Goal: Information Seeking & Learning: Find specific page/section

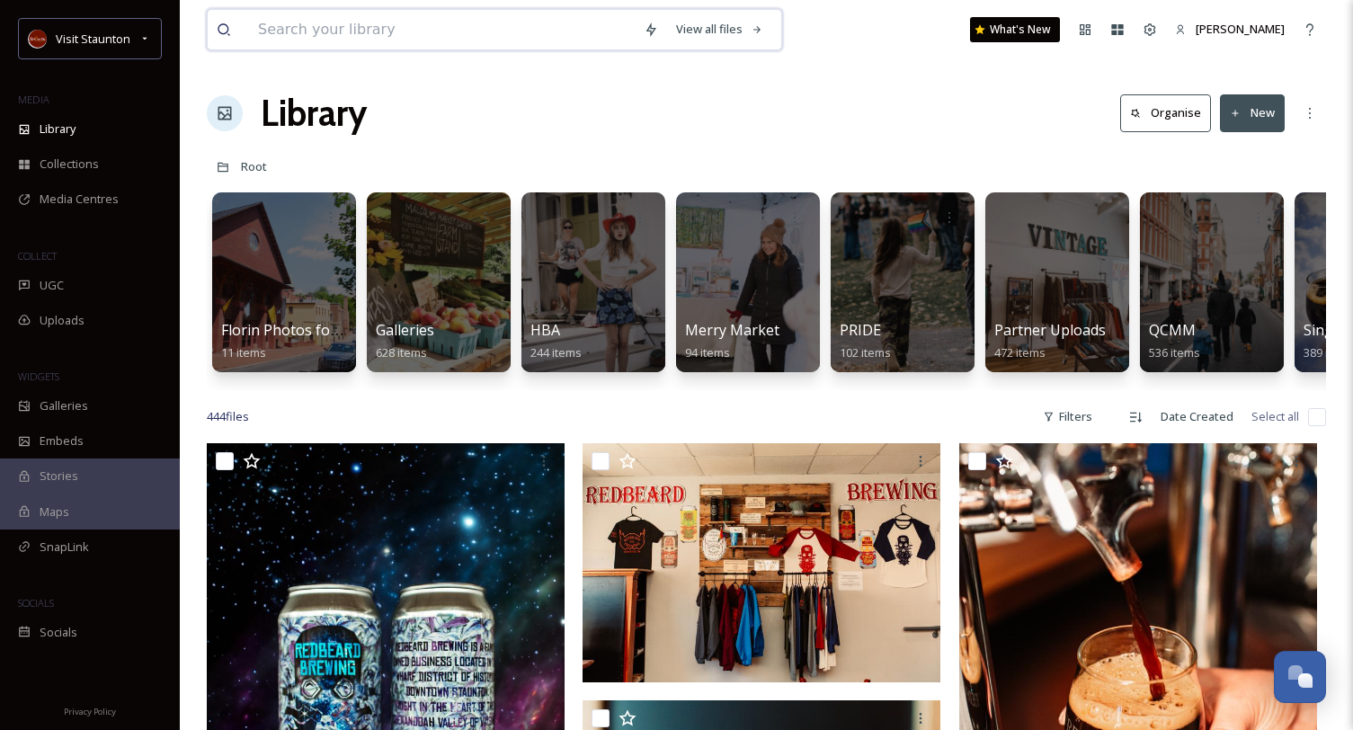
click at [391, 36] on input at bounding box center [442, 30] width 386 height 40
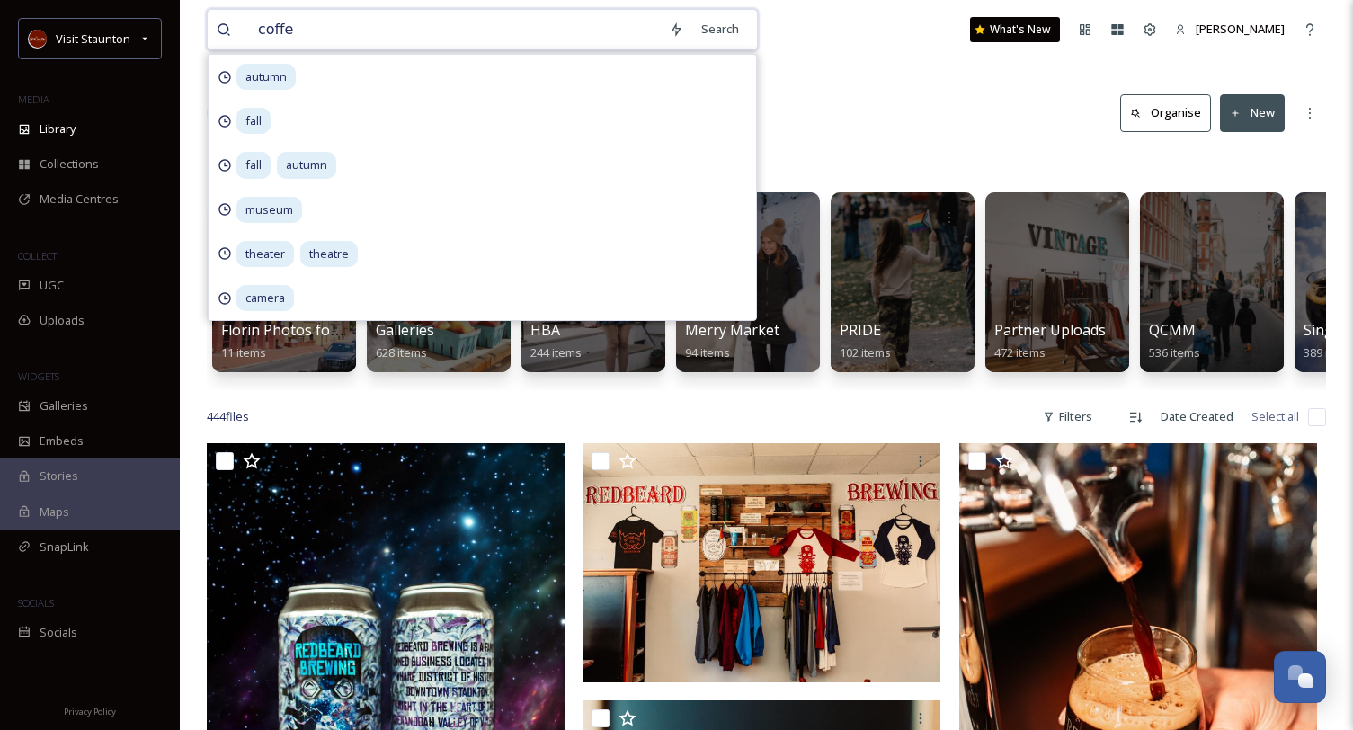
type input "coffee"
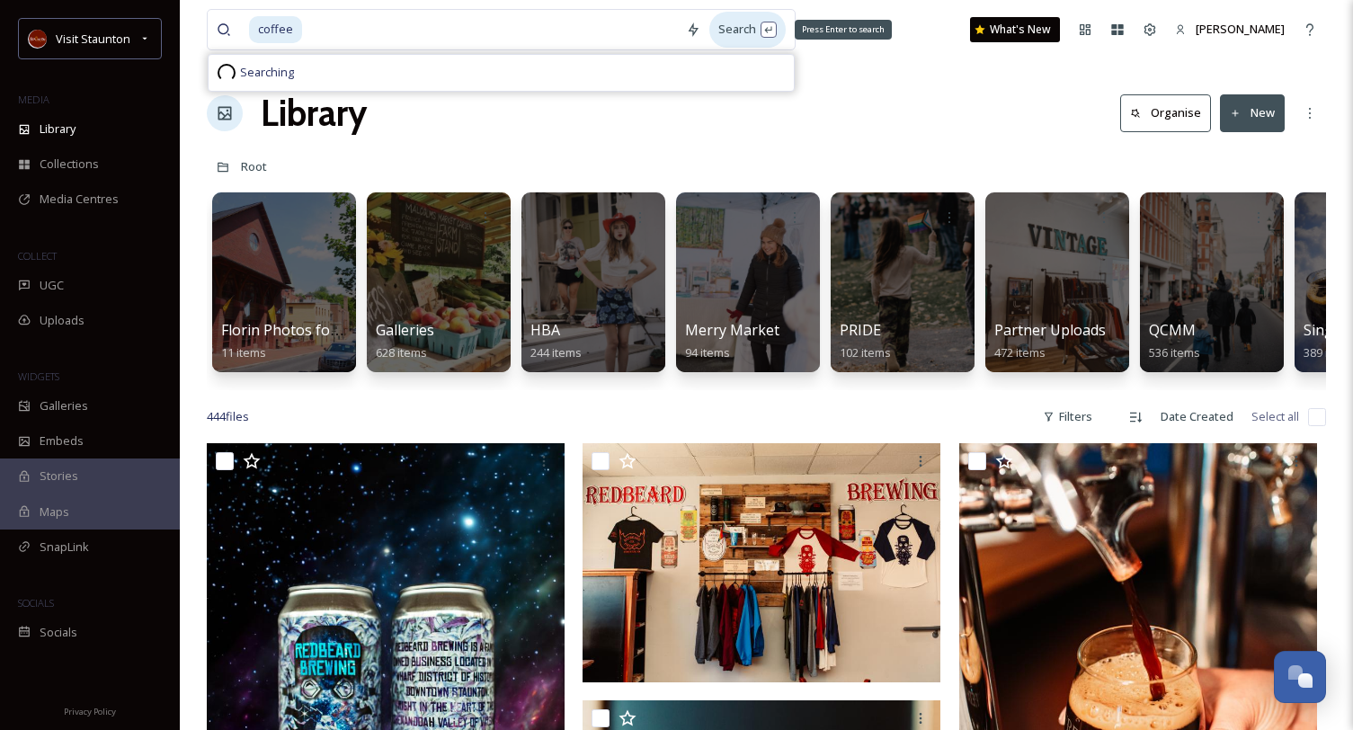
click at [726, 16] on div "Search Press Enter to search" at bounding box center [747, 29] width 76 height 35
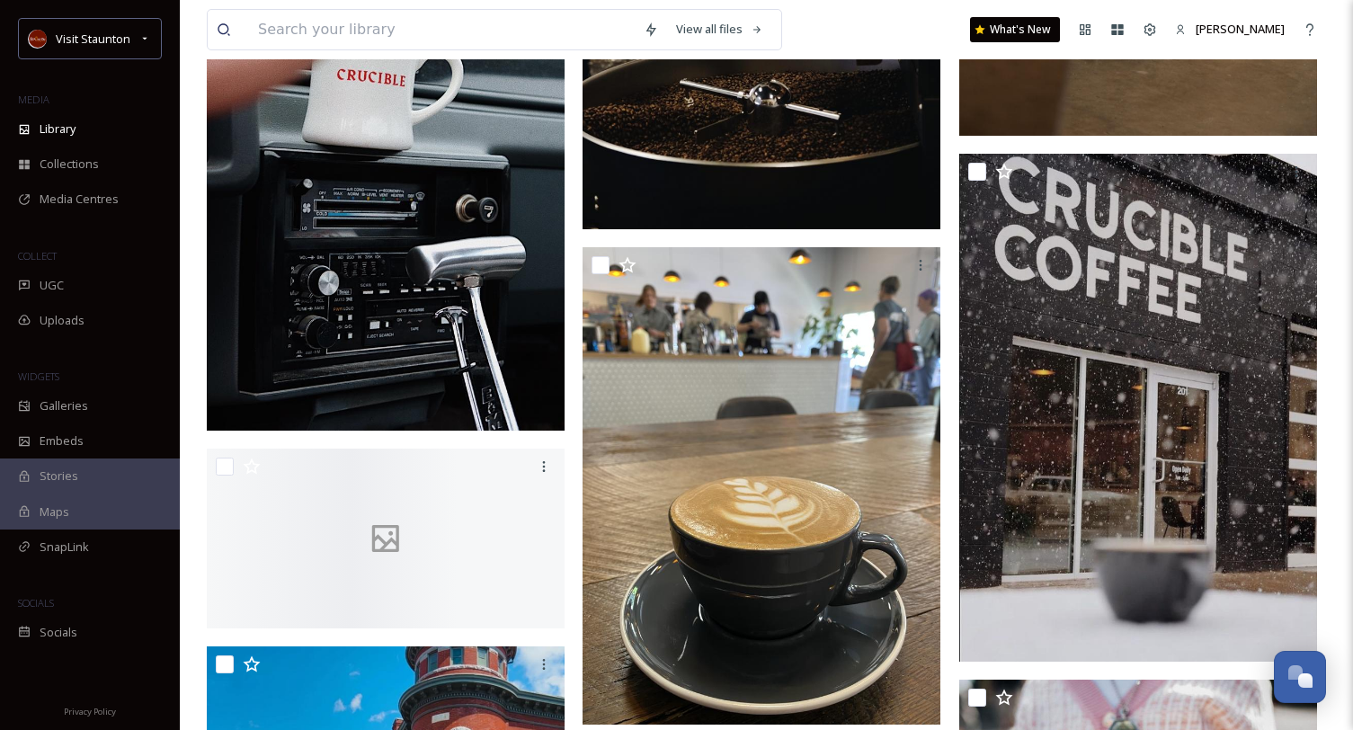
scroll to position [1348, 0]
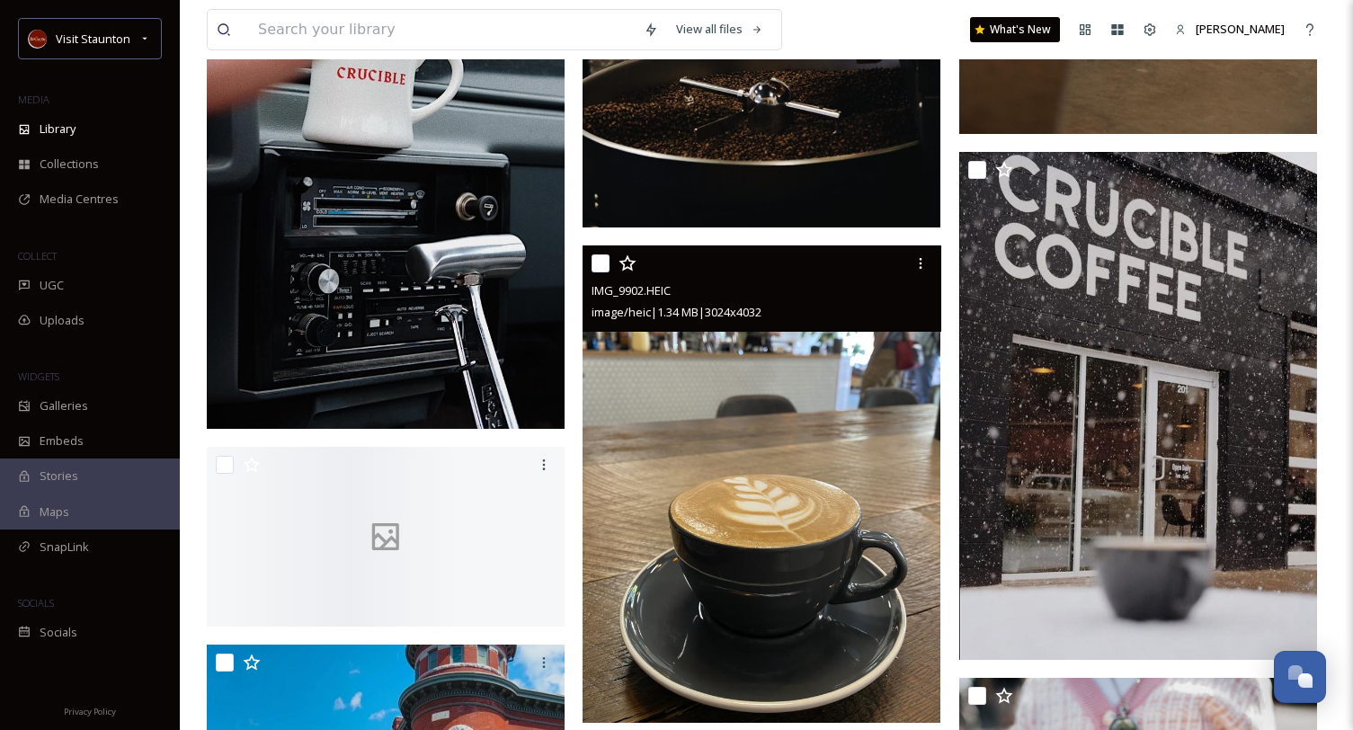
click at [797, 406] on img at bounding box center [761, 483] width 358 height 476
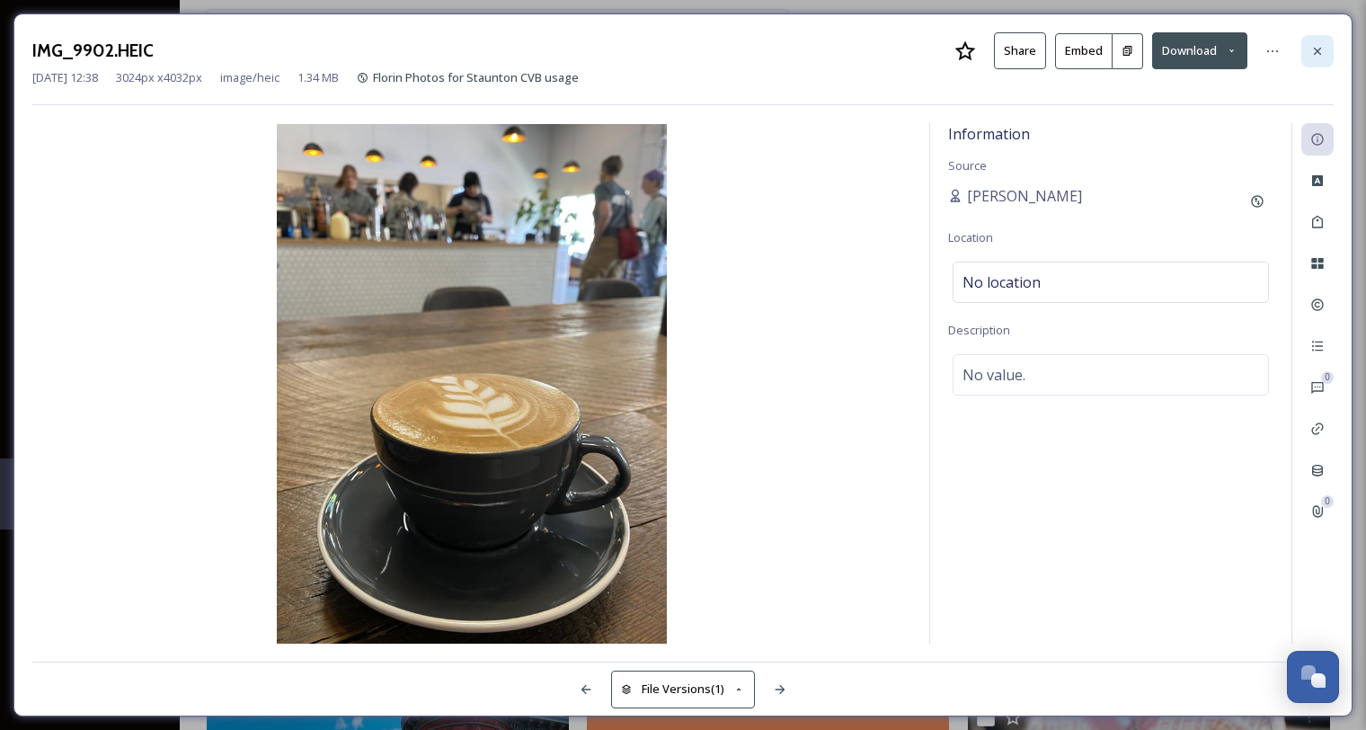
click at [1322, 48] on icon at bounding box center [1317, 51] width 14 height 14
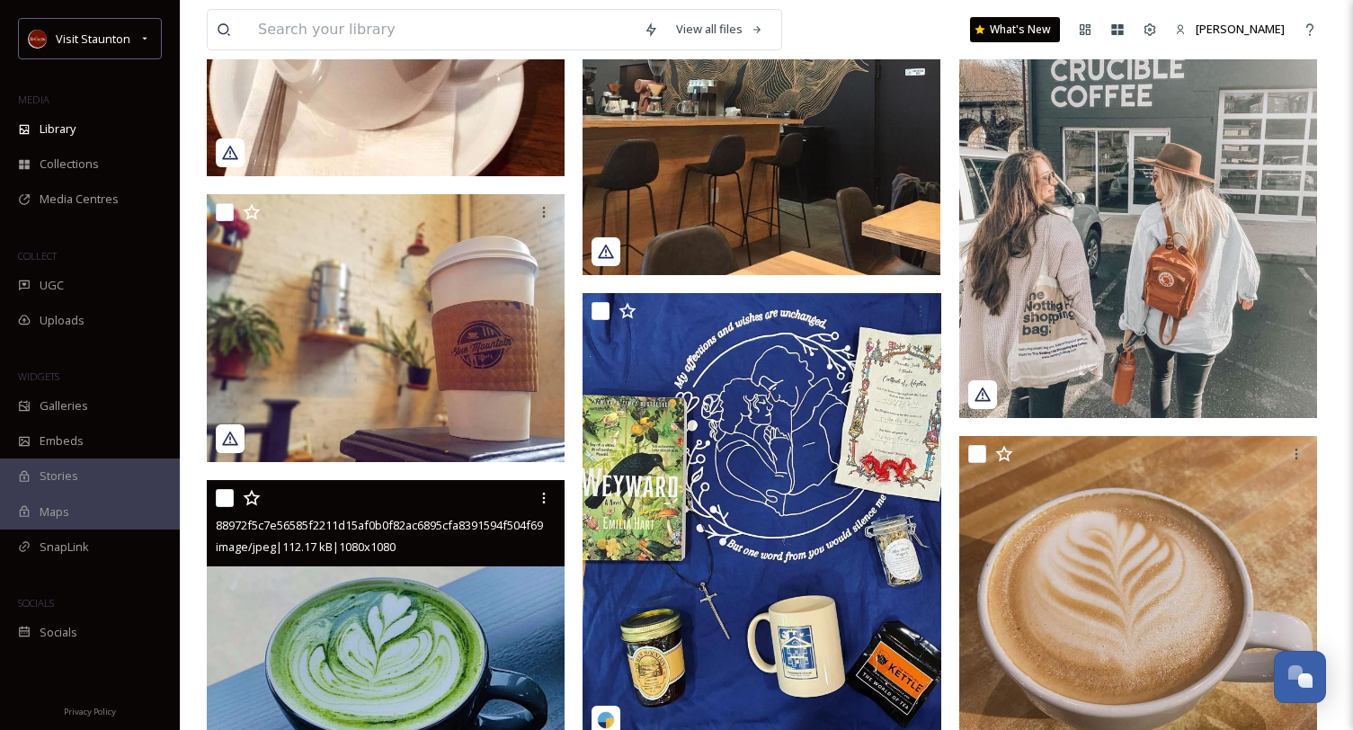
scroll to position [5303, 0]
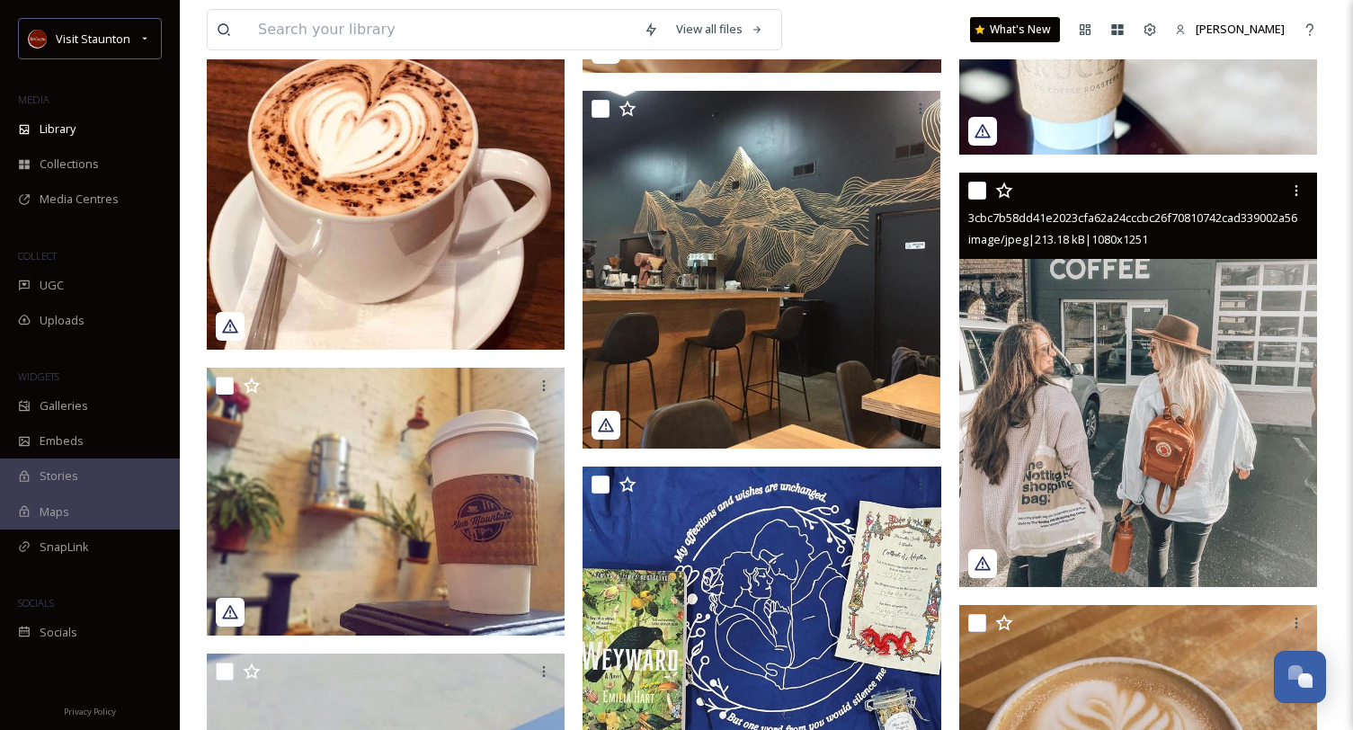
click at [1050, 344] on img at bounding box center [1138, 380] width 358 height 414
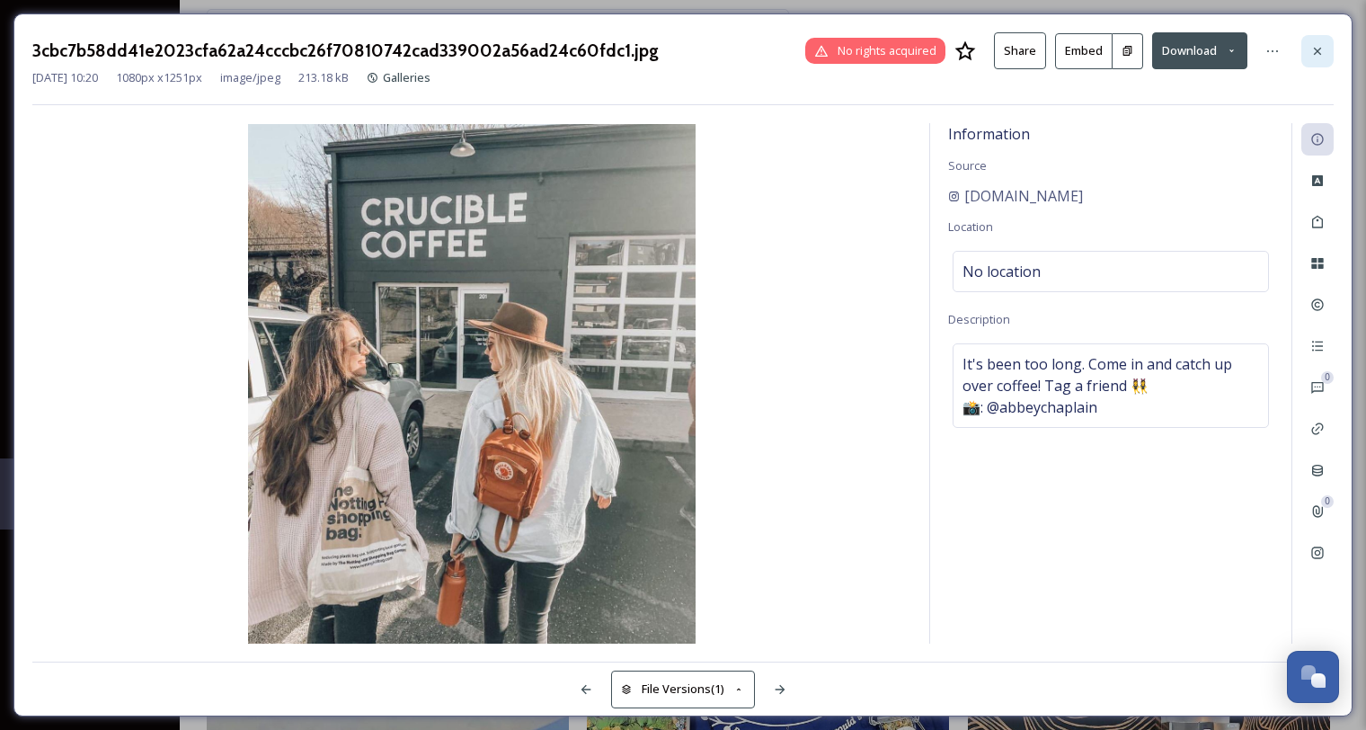
click at [1308, 55] on div at bounding box center [1317, 51] width 32 height 32
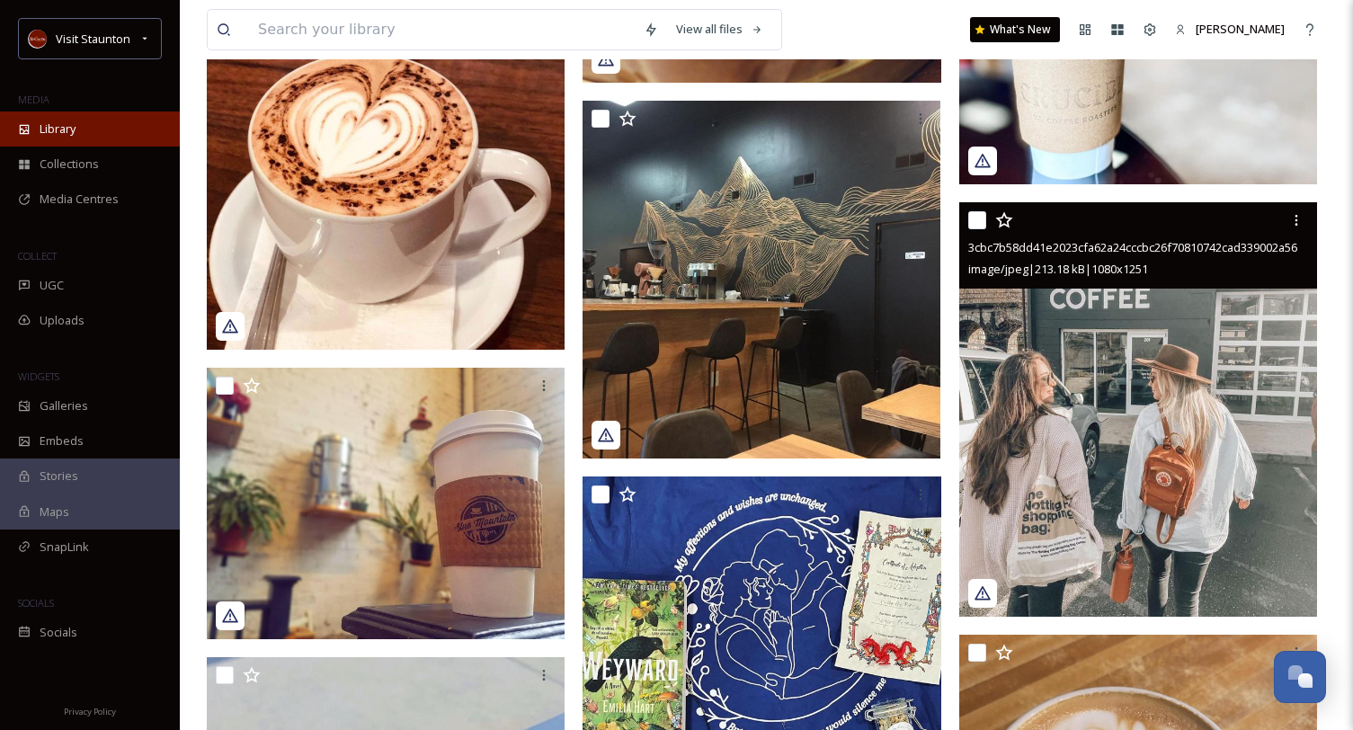
click at [80, 133] on div "Library" at bounding box center [90, 128] width 180 height 35
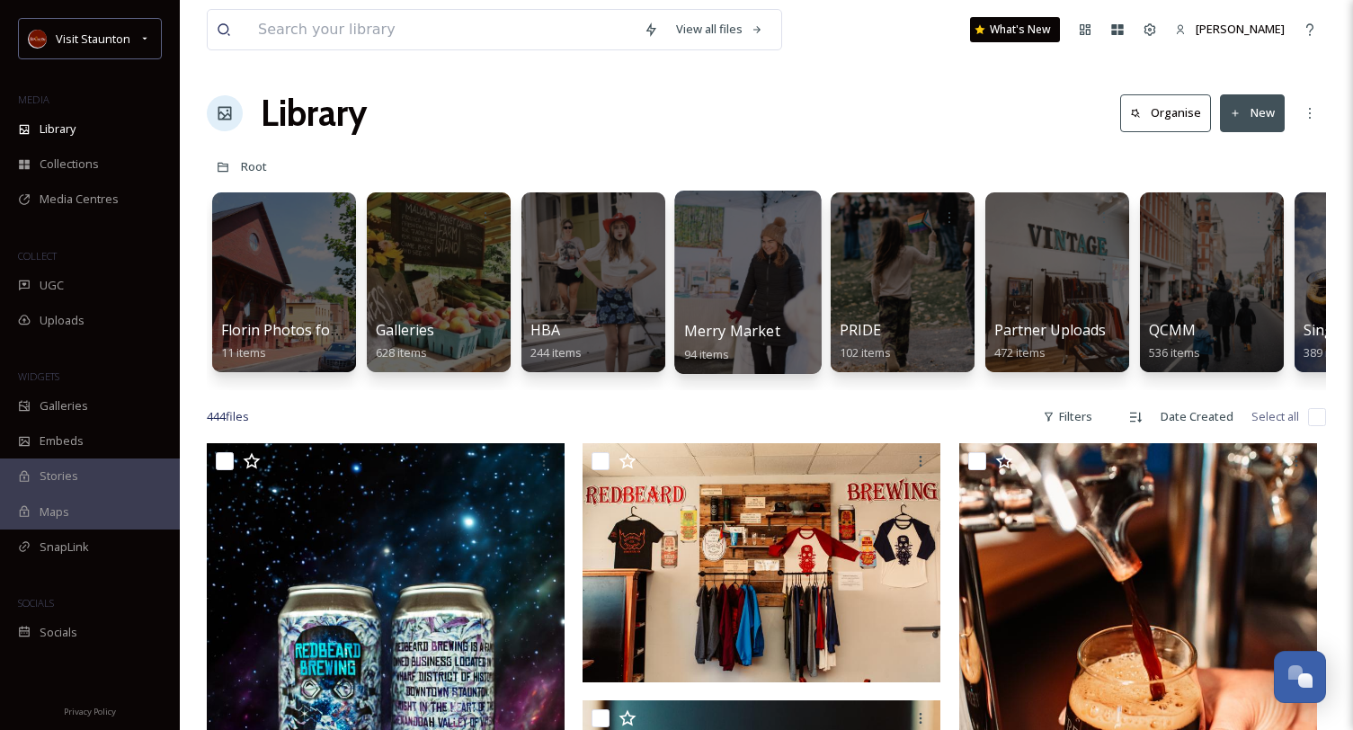
click at [740, 276] on div at bounding box center [747, 282] width 146 height 183
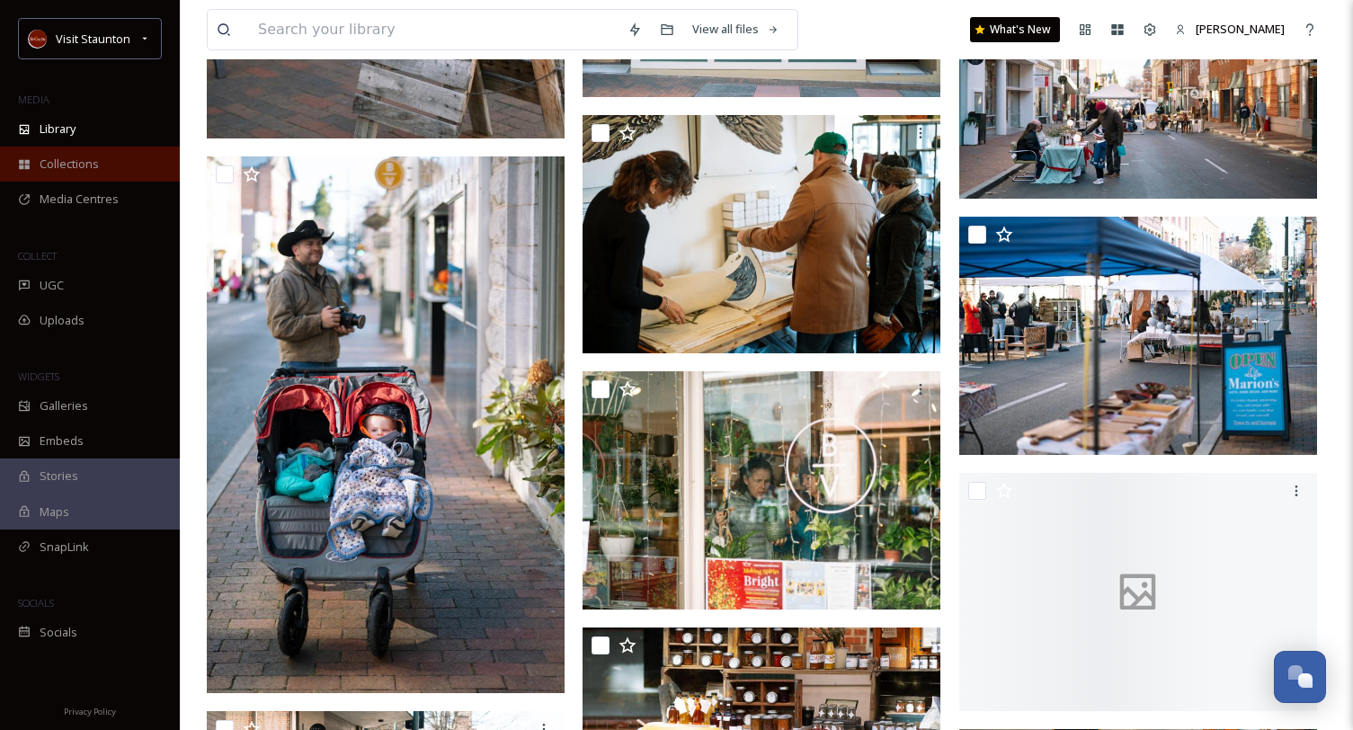
scroll to position [2157, 0]
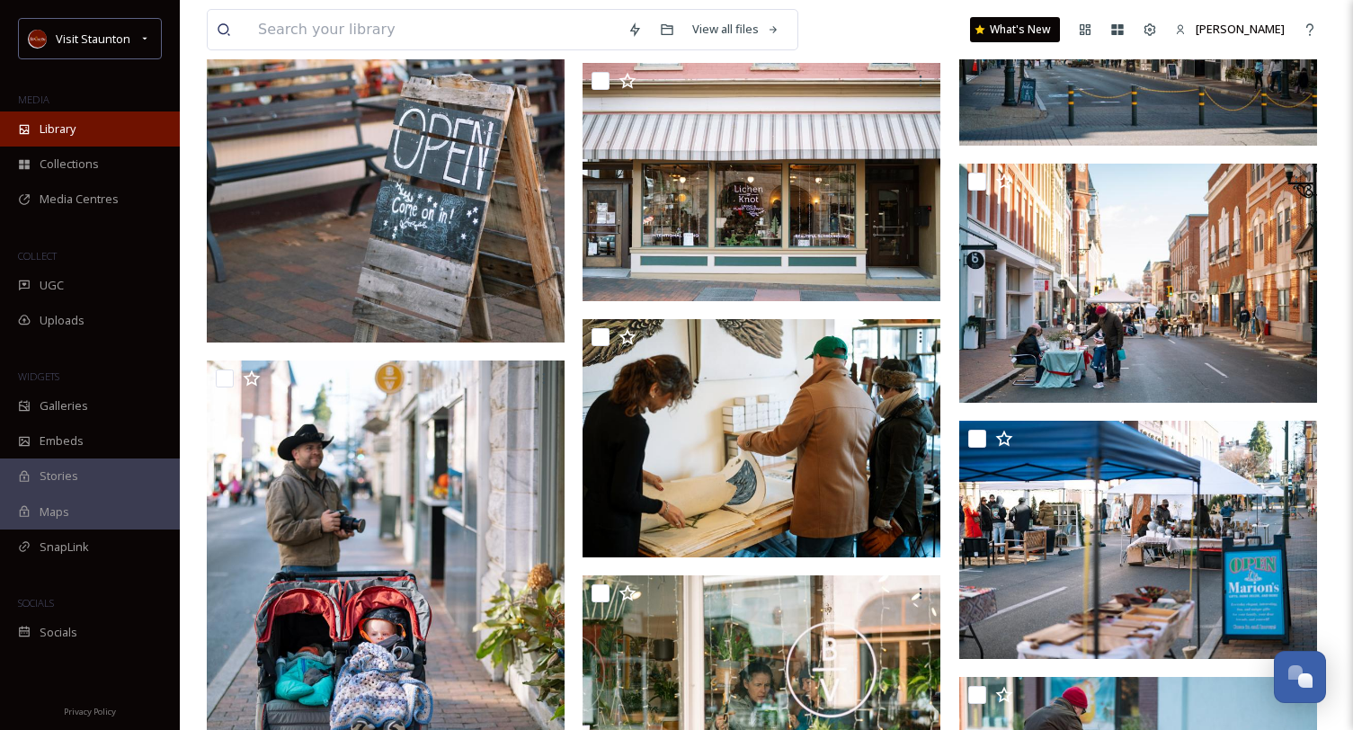
click at [88, 134] on div "Library" at bounding box center [90, 128] width 180 height 35
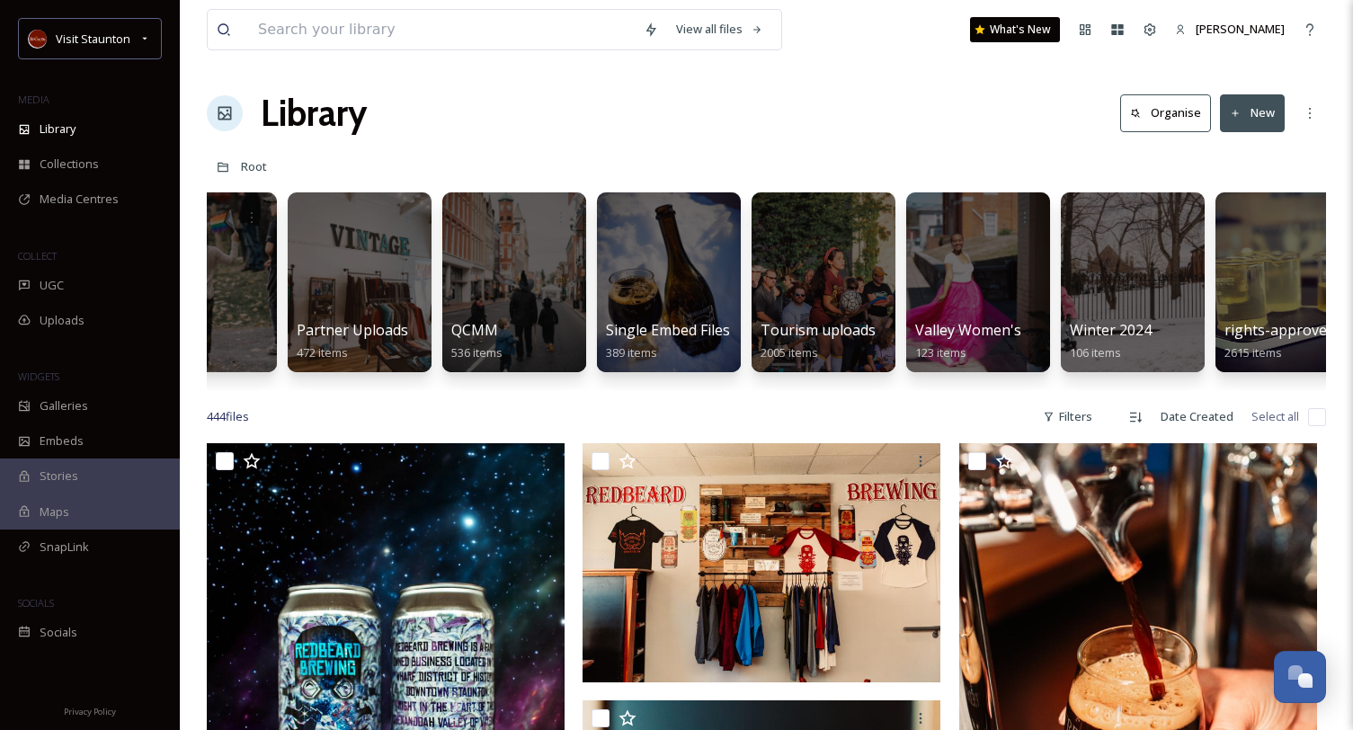
scroll to position [0, 736]
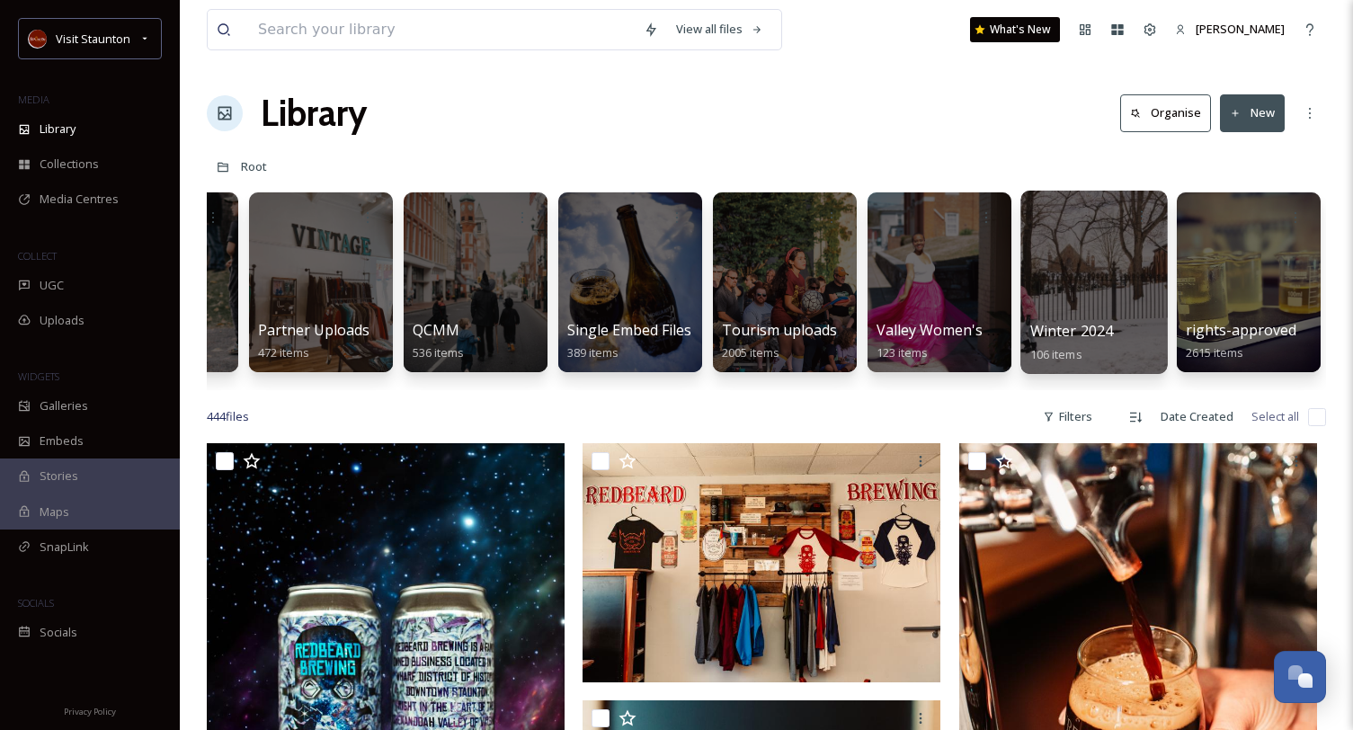
click at [1070, 333] on span "Winter 2024" at bounding box center [1072, 331] width 84 height 20
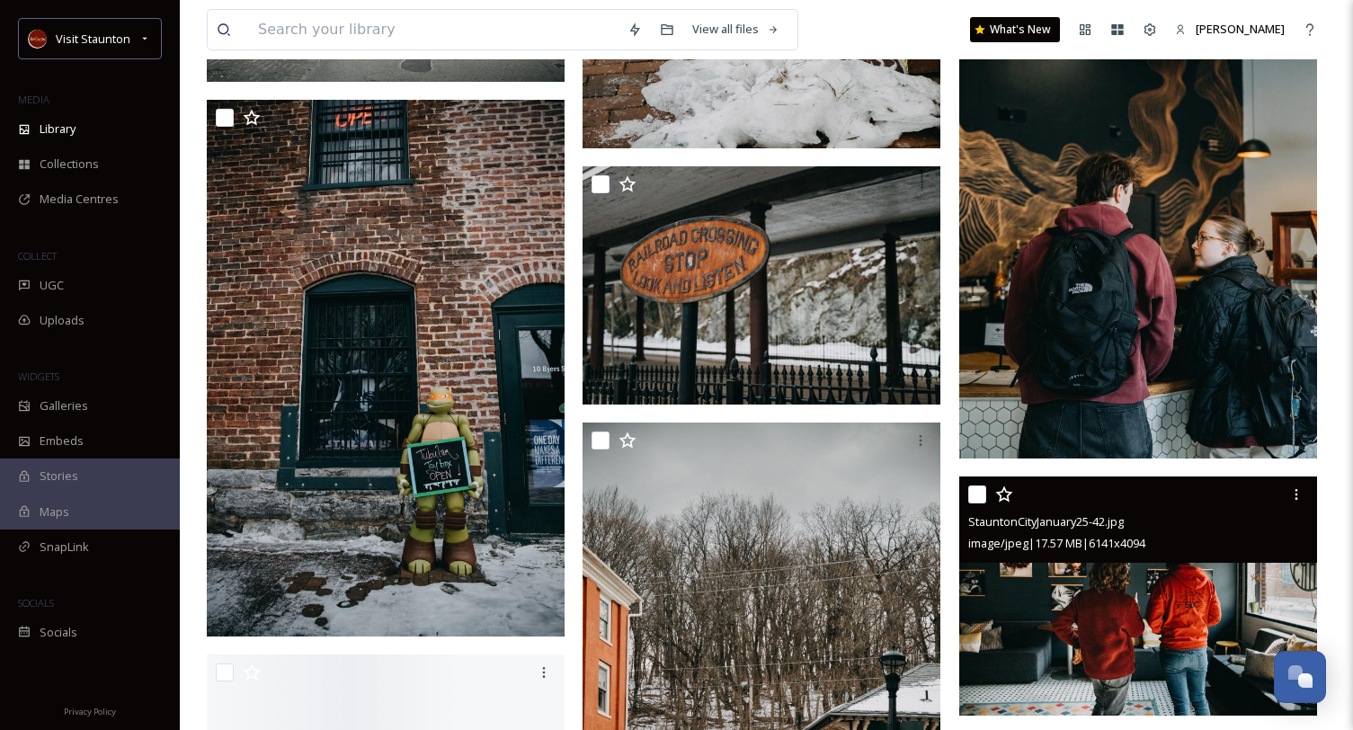
scroll to position [7370, 0]
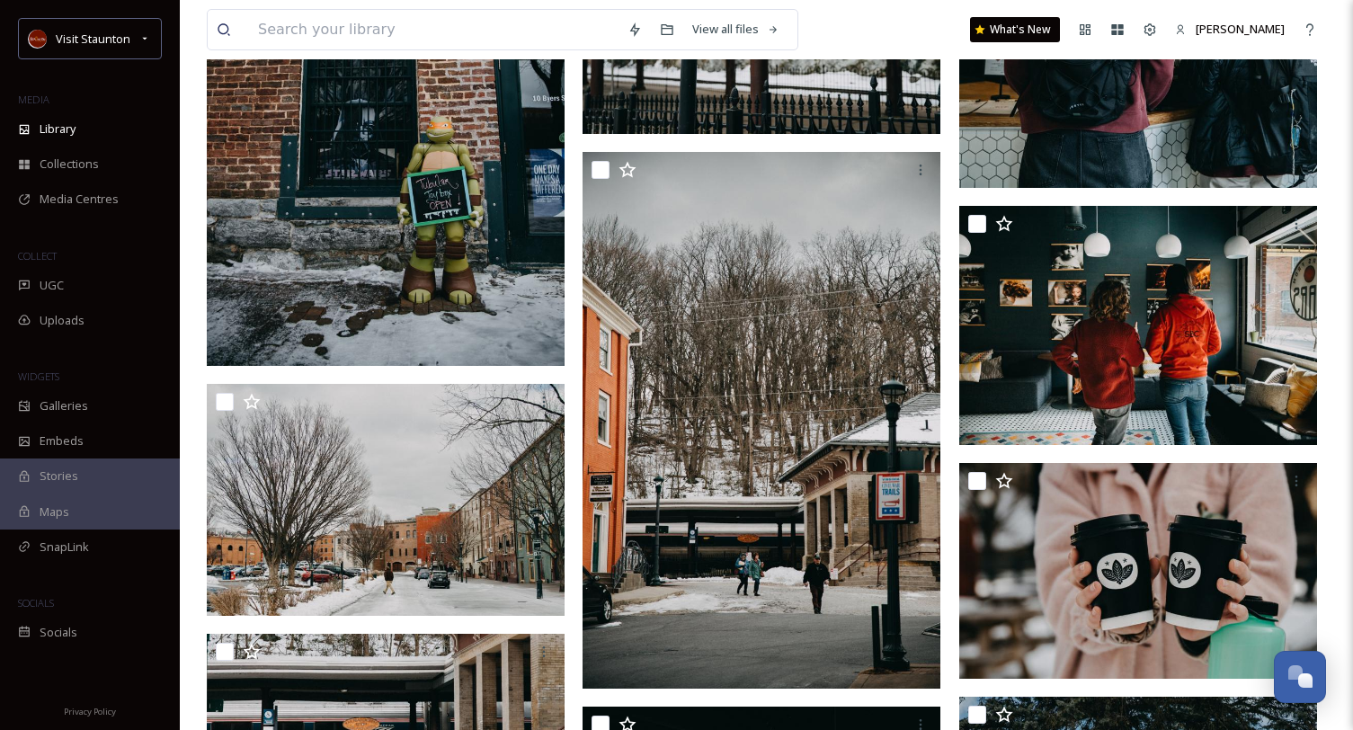
click at [49, 107] on div "MEDIA" at bounding box center [90, 99] width 180 height 23
click at [54, 115] on div "Library" at bounding box center [90, 128] width 180 height 35
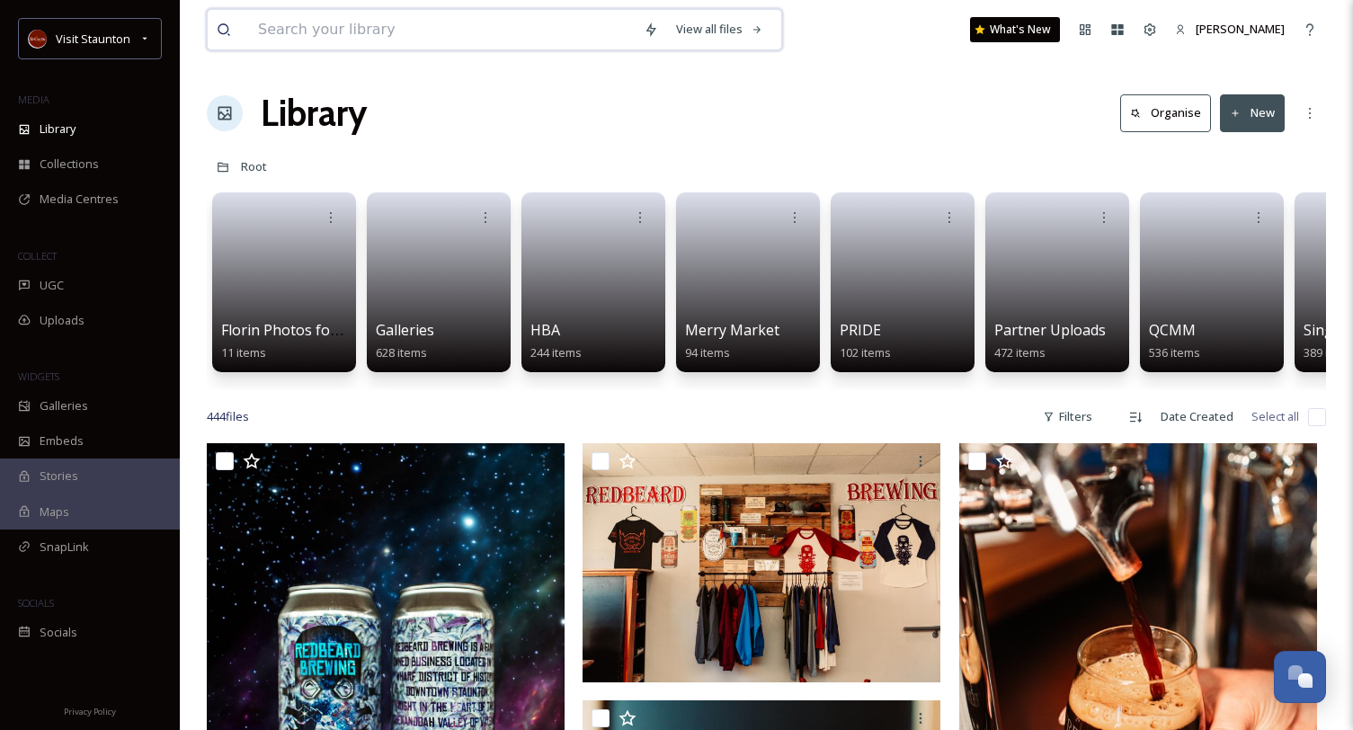
click at [311, 30] on input at bounding box center [442, 30] width 386 height 40
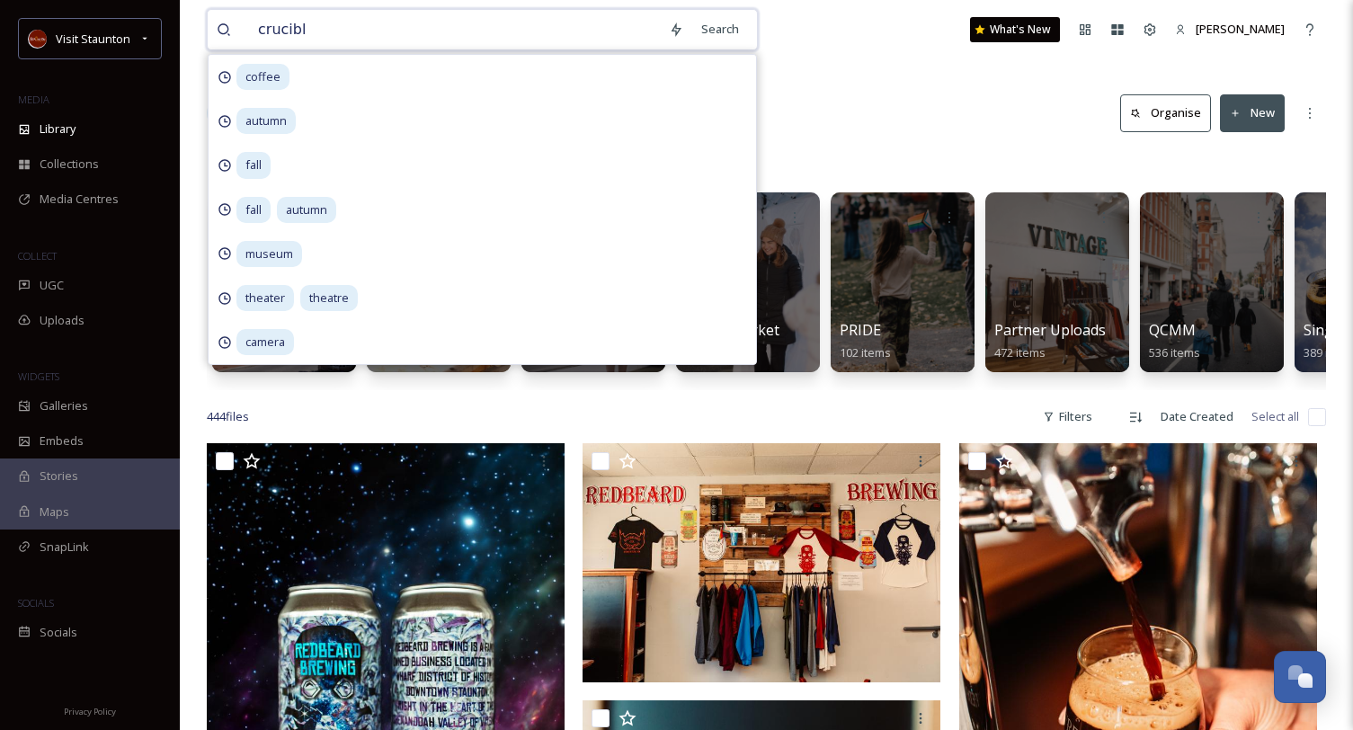
type input "crucible"
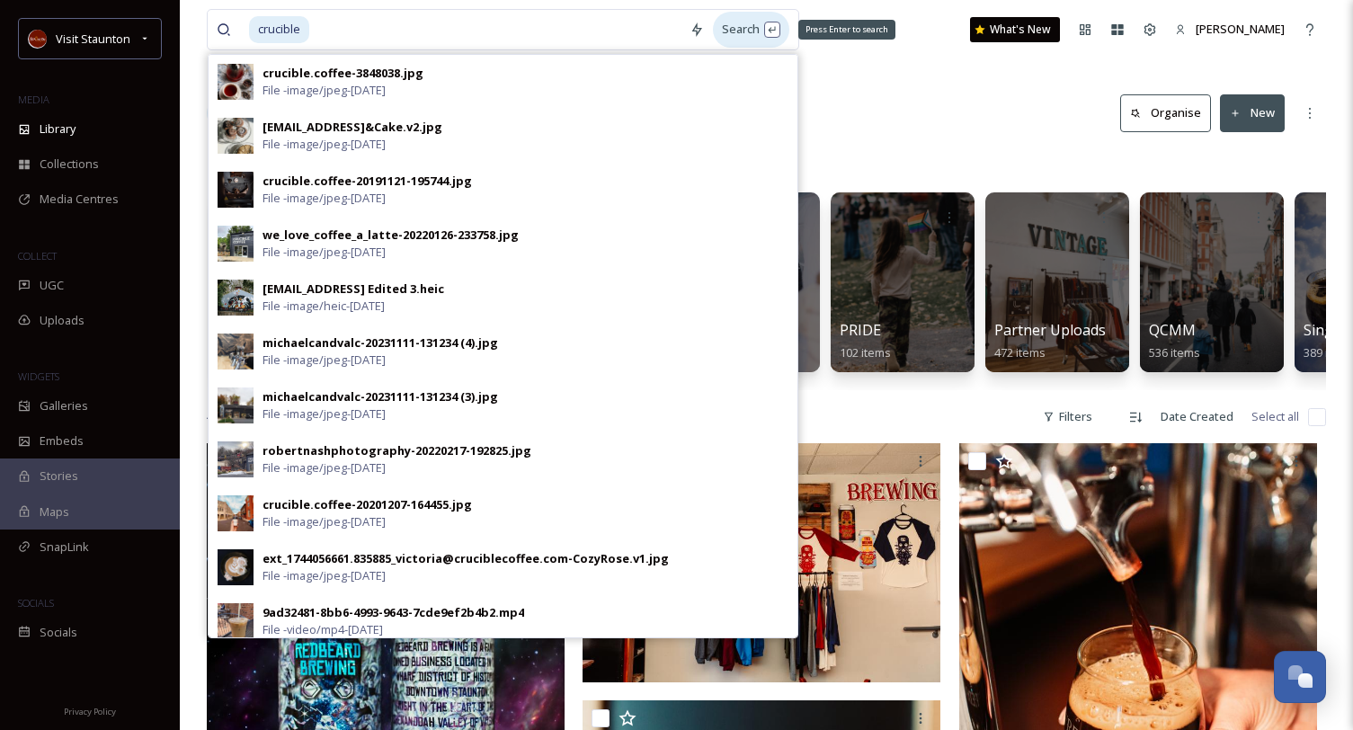
click at [736, 23] on div "Search Press Enter to search" at bounding box center [751, 29] width 76 height 35
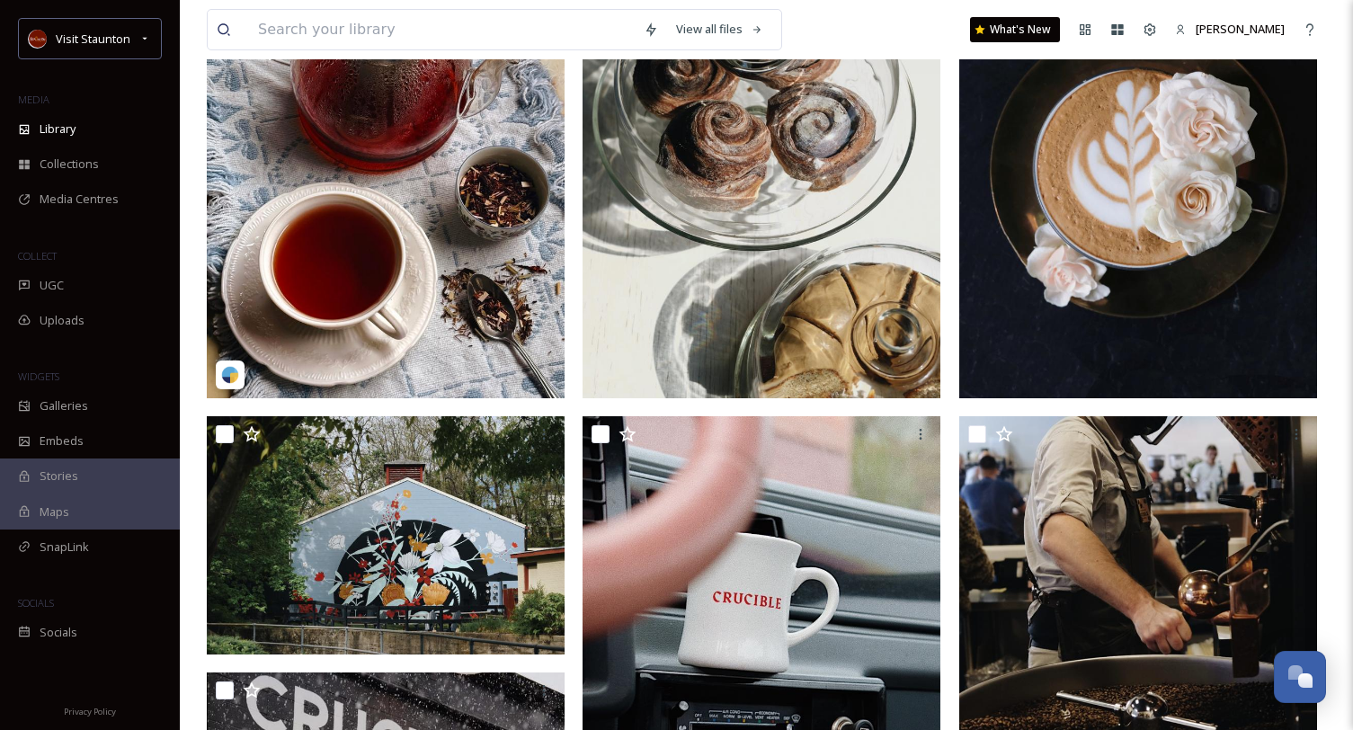
scroll to position [360, 0]
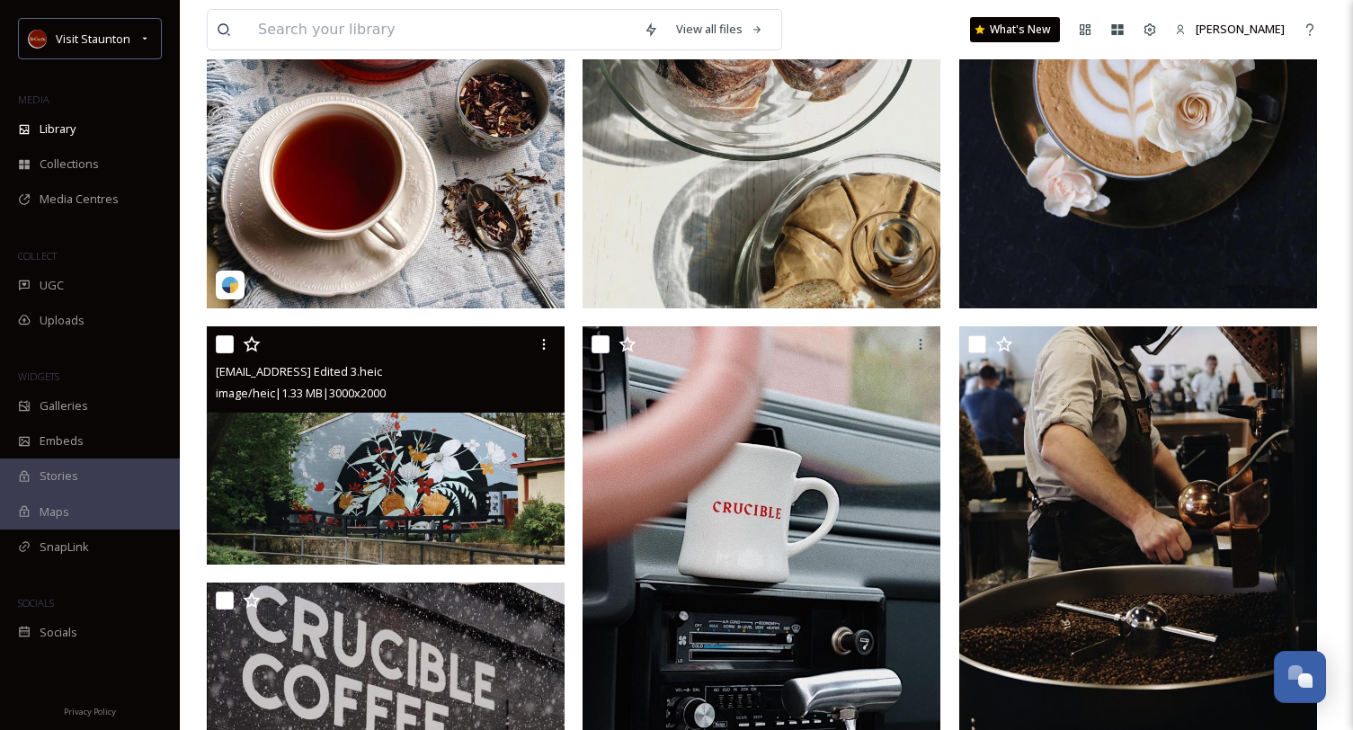
click at [357, 440] on img at bounding box center [386, 445] width 358 height 239
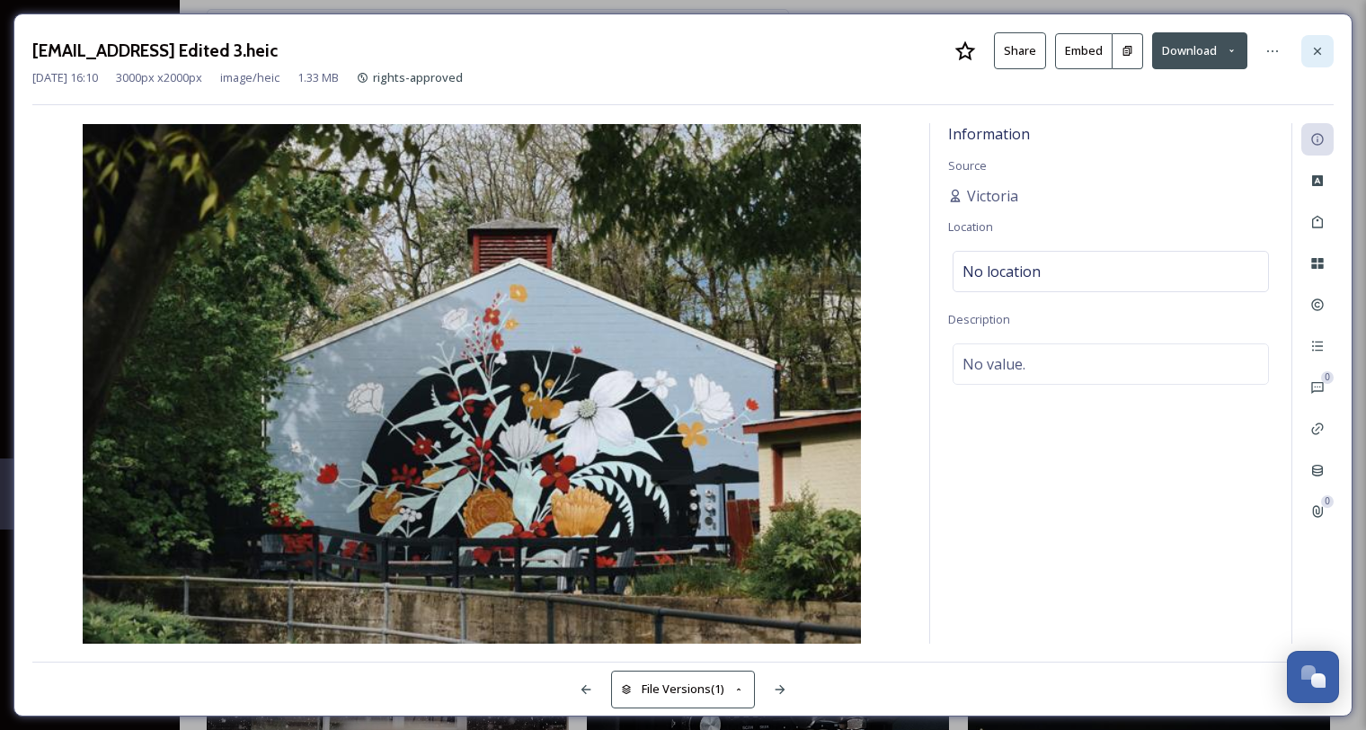
click at [1328, 59] on div at bounding box center [1317, 51] width 32 height 32
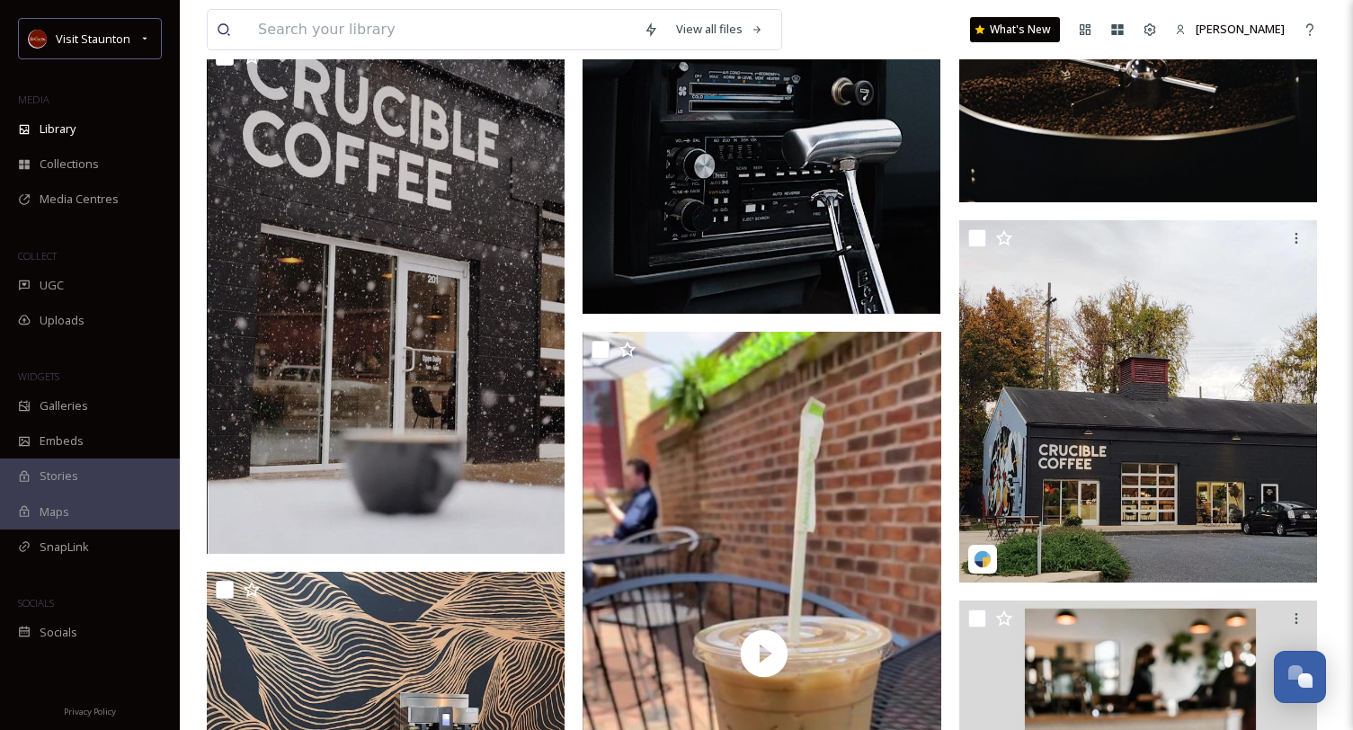
scroll to position [989, 0]
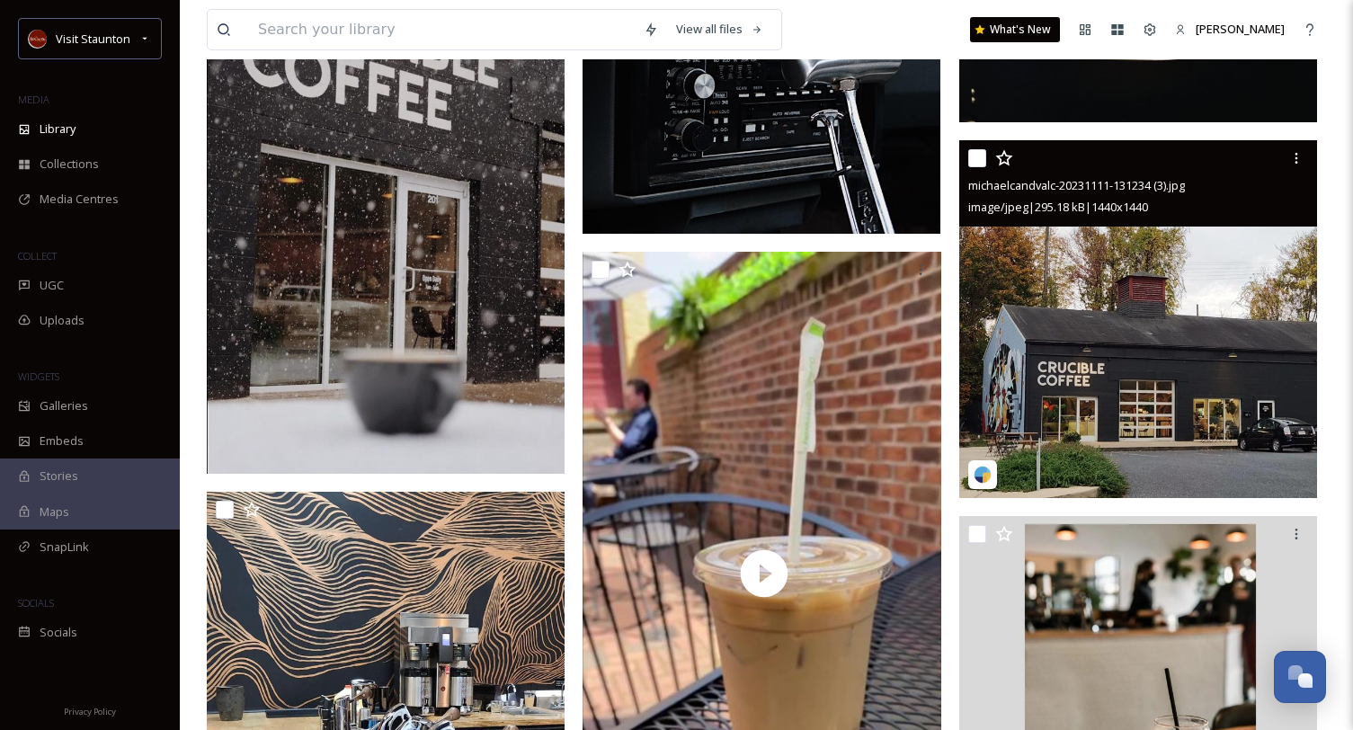
click at [1157, 294] on img at bounding box center [1138, 319] width 358 height 358
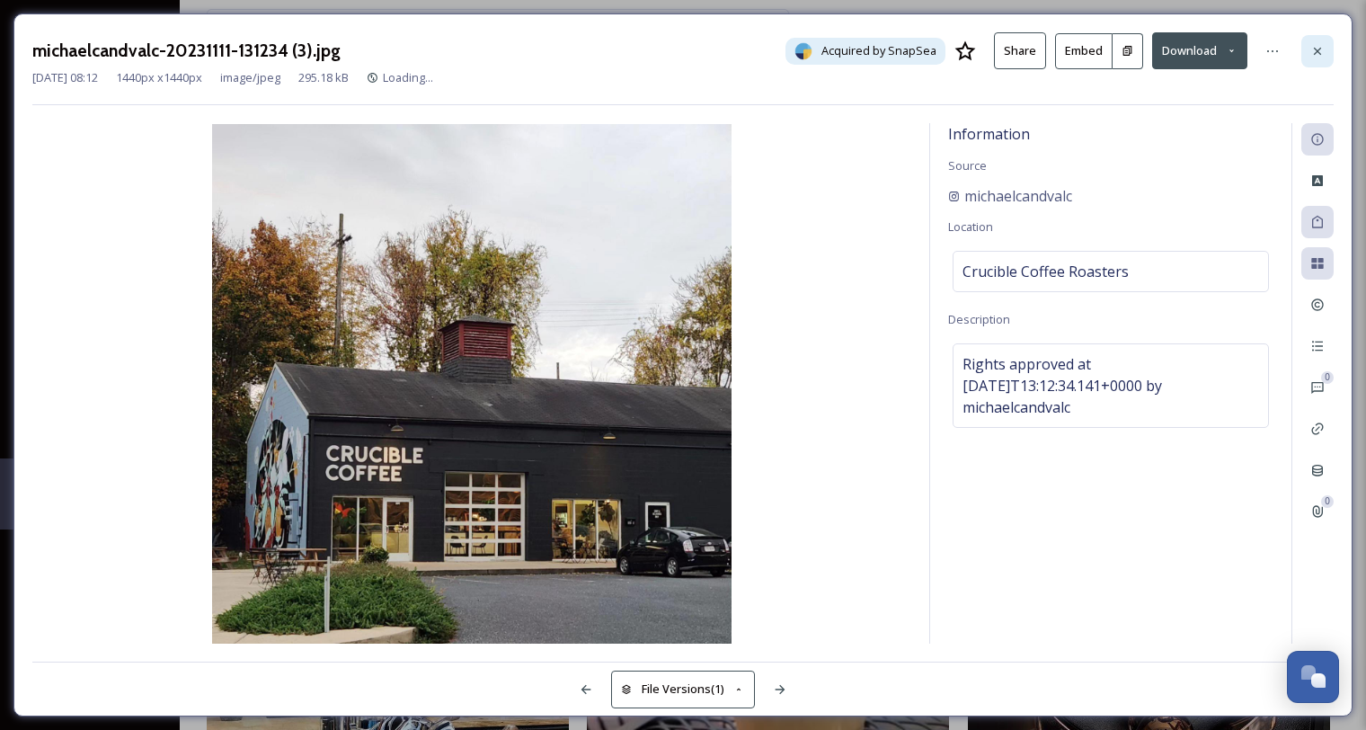
click at [1304, 57] on div at bounding box center [1317, 51] width 32 height 32
